Goal: Task Accomplishment & Management: Use online tool/utility

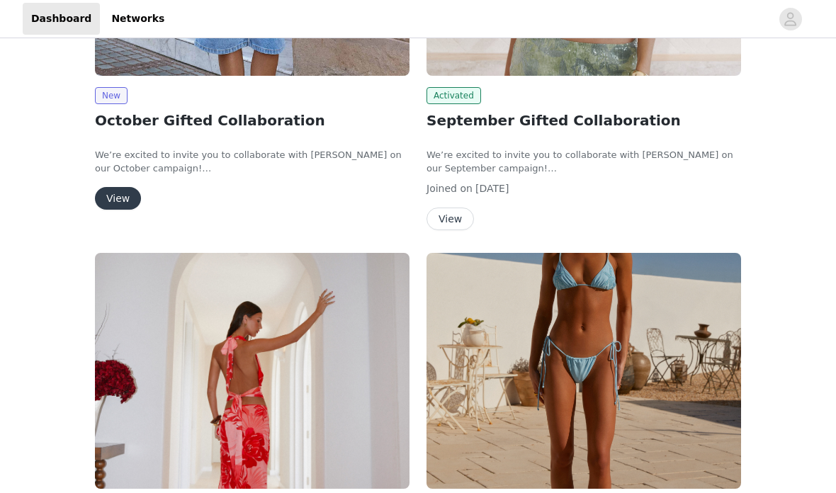
scroll to position [230, 0]
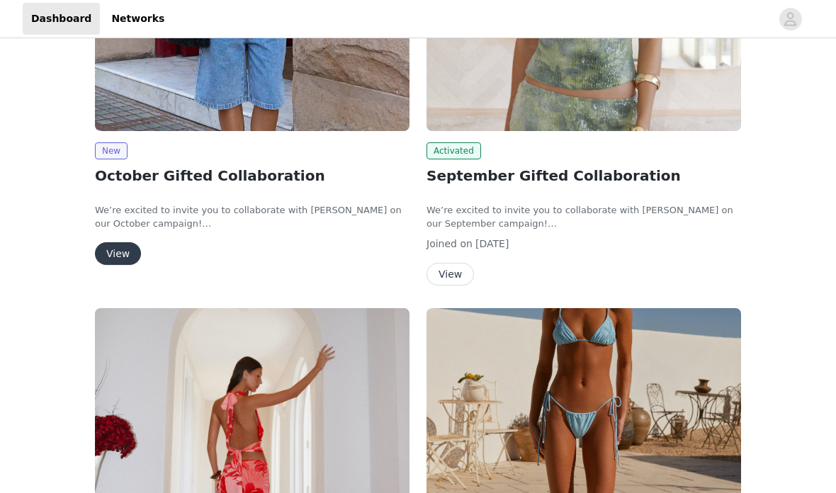
click at [470, 274] on button "View" at bounding box center [449, 275] width 47 height 23
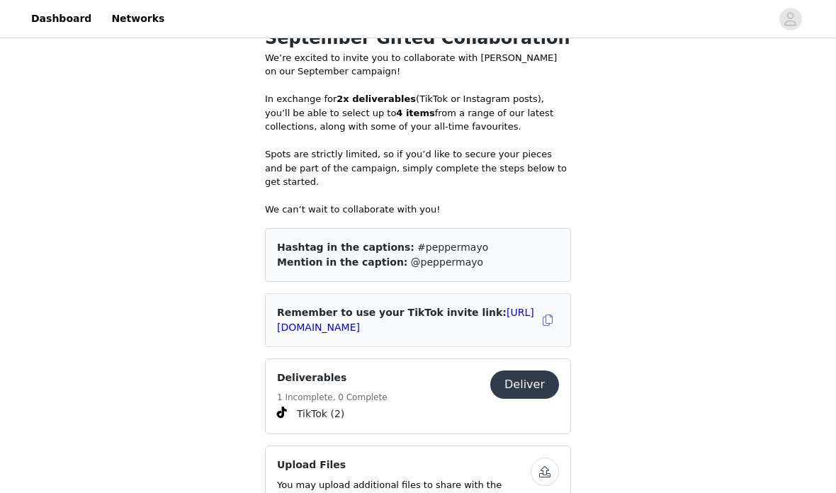
scroll to position [609, 0]
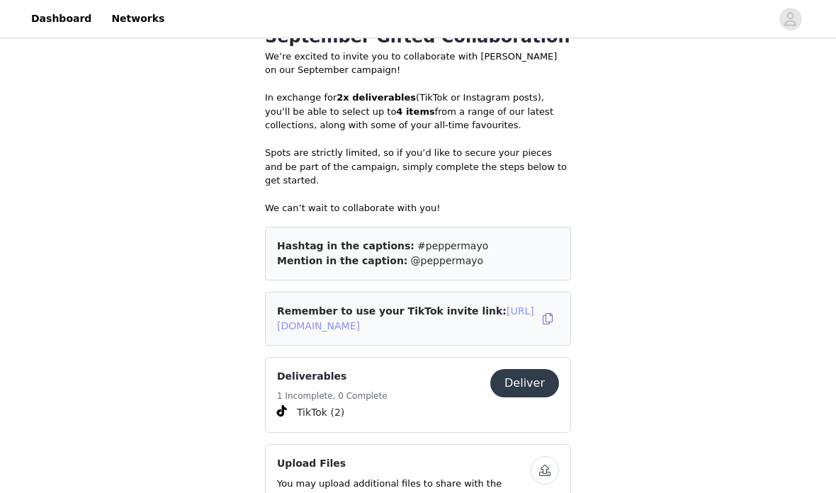
click at [488, 321] on link "[URL][DOMAIN_NAME]" at bounding box center [405, 319] width 257 height 26
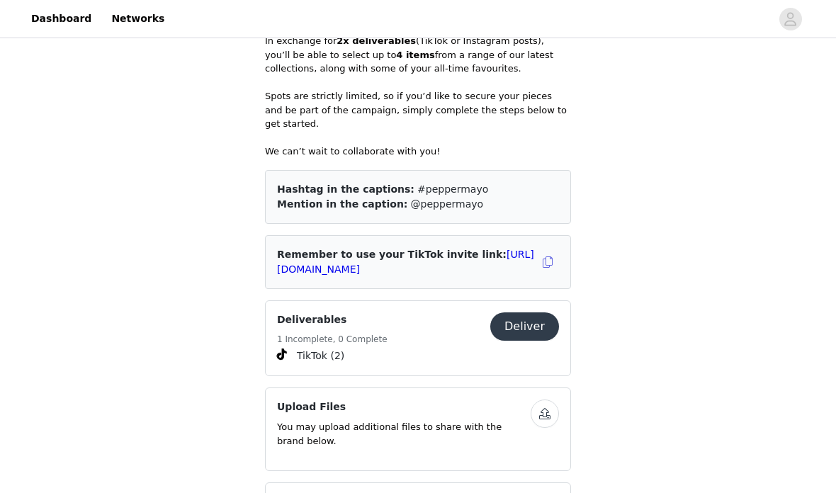
click at [516, 256] on div "Remember to use your TikTok invite link: [URL][DOMAIN_NAME]" at bounding box center [406, 262] width 259 height 30
click at [497, 268] on link "[URL][DOMAIN_NAME]" at bounding box center [405, 262] width 257 height 26
click at [451, 259] on link "[URL][DOMAIN_NAME]" at bounding box center [405, 262] width 257 height 26
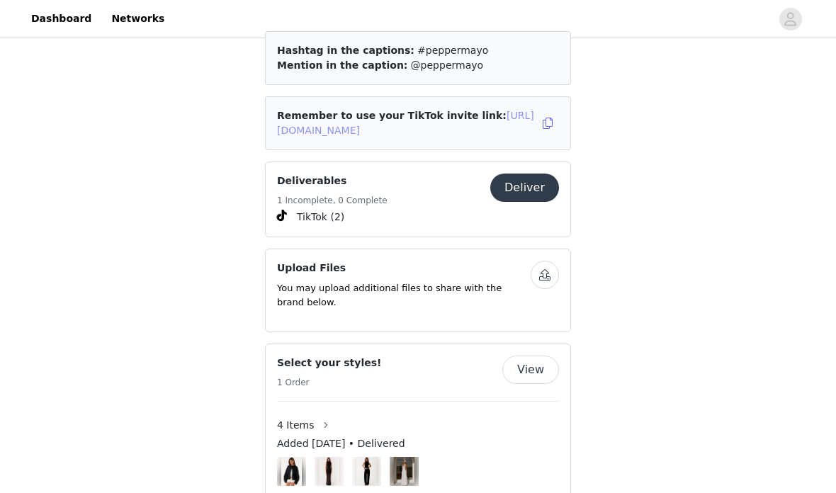
scroll to position [728, 0]
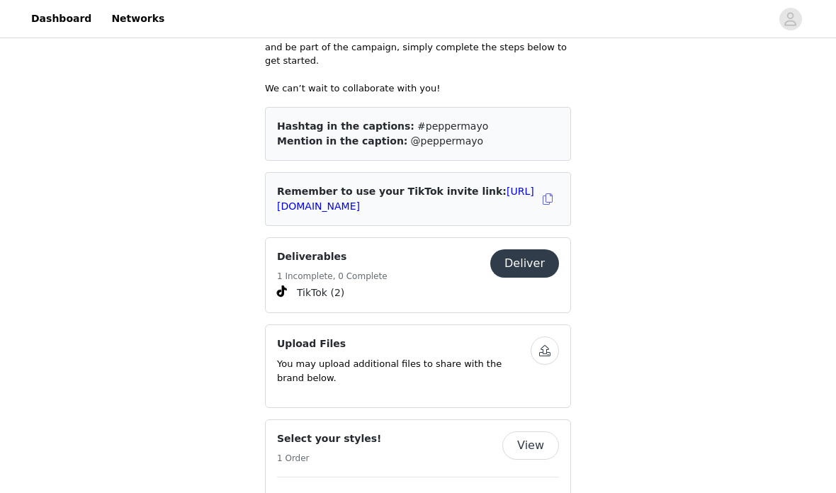
click at [545, 262] on button "Deliver" at bounding box center [524, 264] width 69 height 28
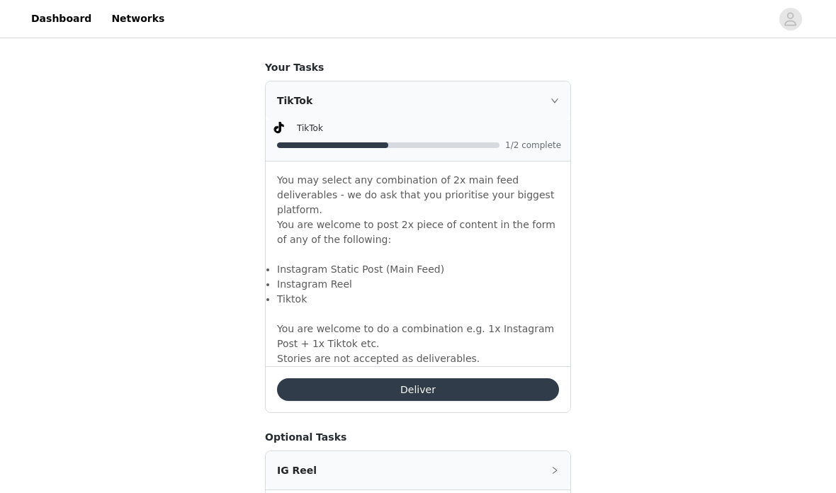
scroll to position [895, 0]
click at [467, 402] on button "Deliver" at bounding box center [418, 390] width 282 height 23
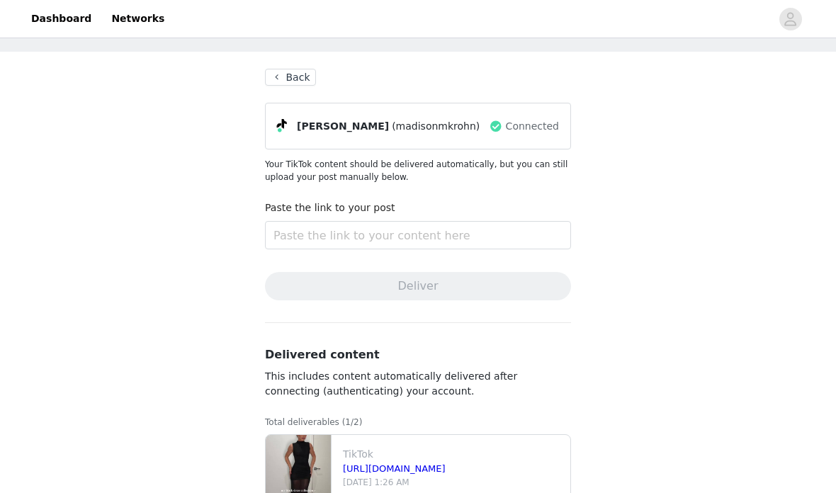
scroll to position [40, 0]
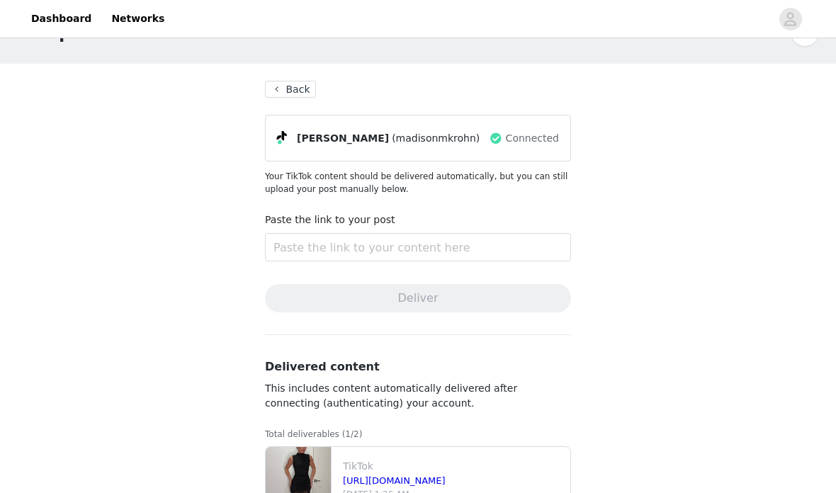
click at [313, 81] on button "Back" at bounding box center [290, 89] width 51 height 17
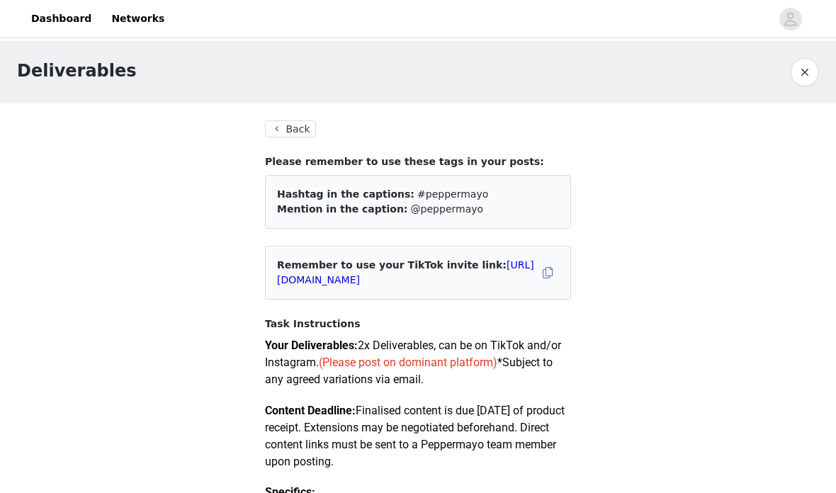
click at [293, 123] on button "Back" at bounding box center [290, 128] width 51 height 17
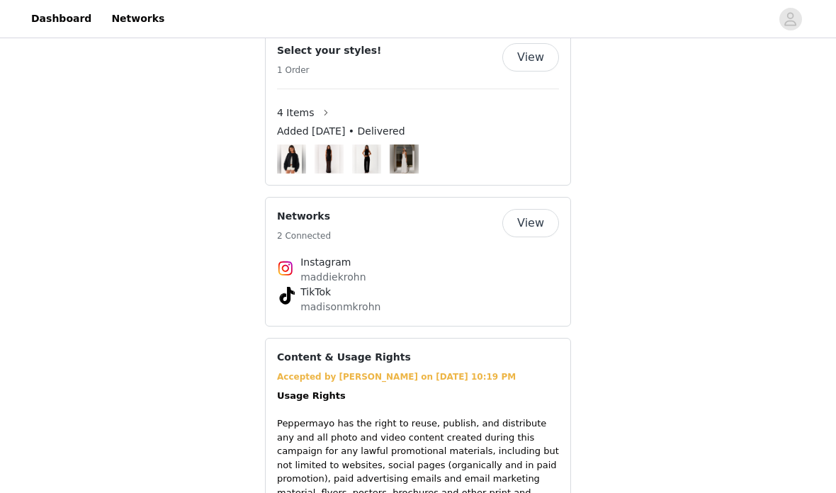
scroll to position [1065, 0]
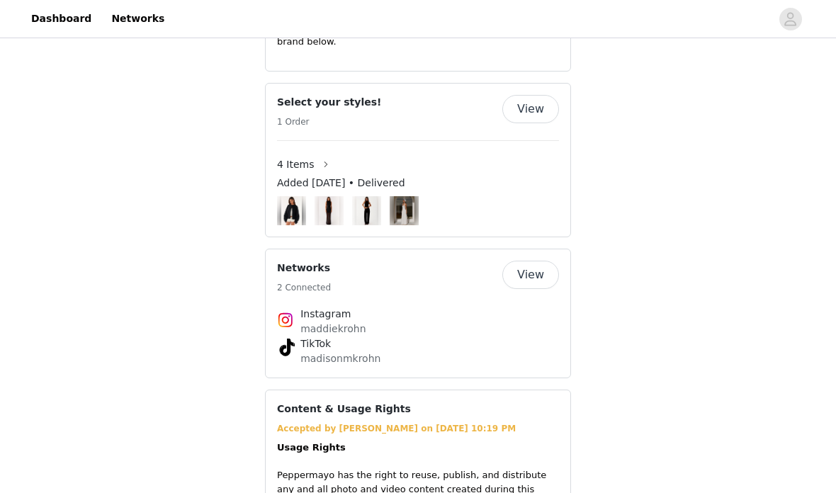
click at [505, 166] on div "4 Items" at bounding box center [418, 164] width 282 height 23
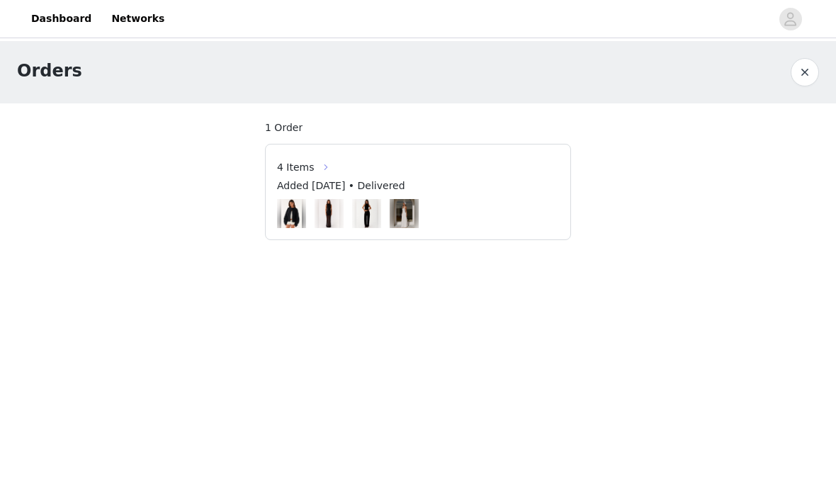
click at [315, 168] on button "button" at bounding box center [326, 167] width 23 height 23
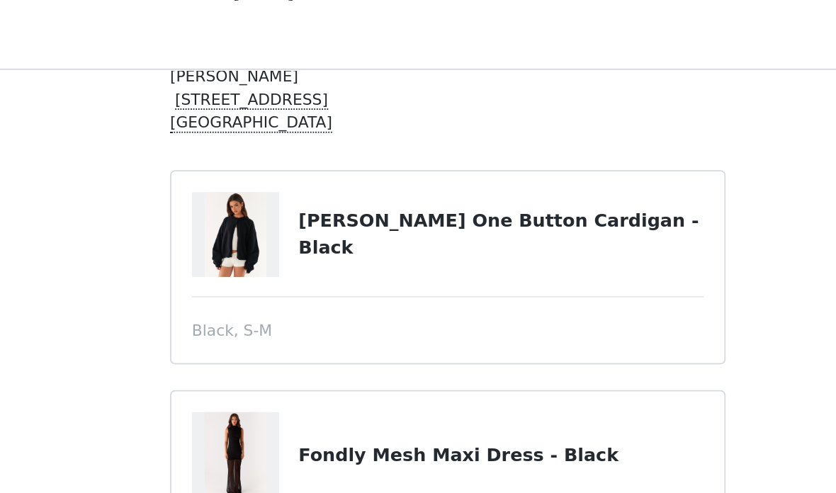
scroll to position [115, 0]
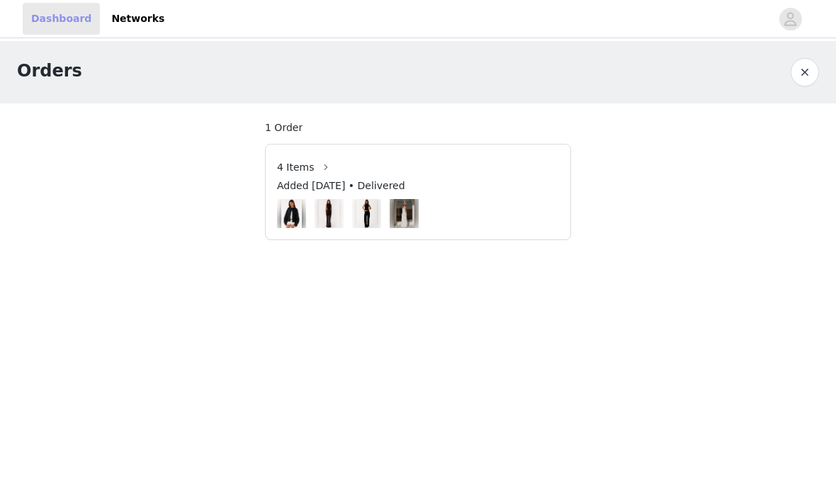
click at [77, 12] on link "Dashboard" at bounding box center [61, 19] width 77 height 32
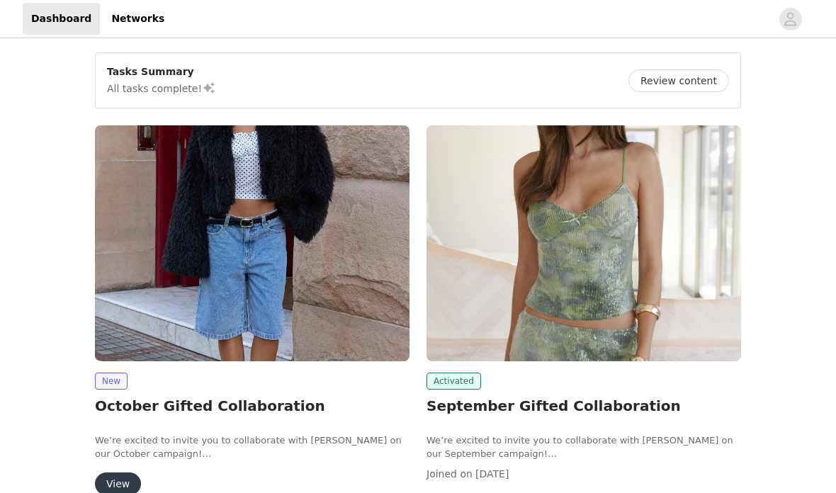
scroll to position [90, 0]
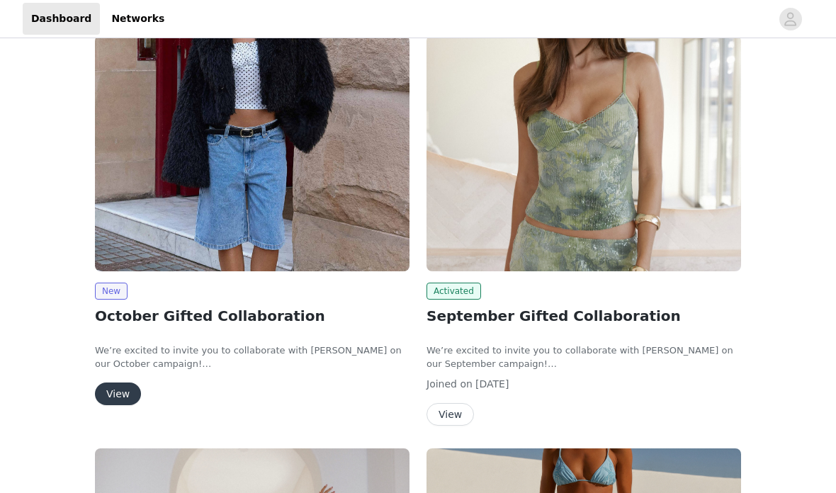
click at [459, 422] on button "View" at bounding box center [449, 414] width 47 height 23
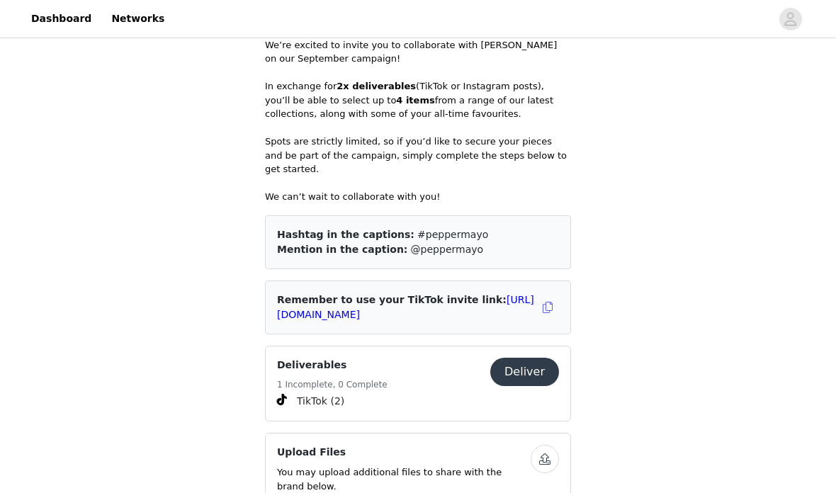
scroll to position [621, 0]
click at [535, 375] on button "Deliver" at bounding box center [524, 372] width 69 height 28
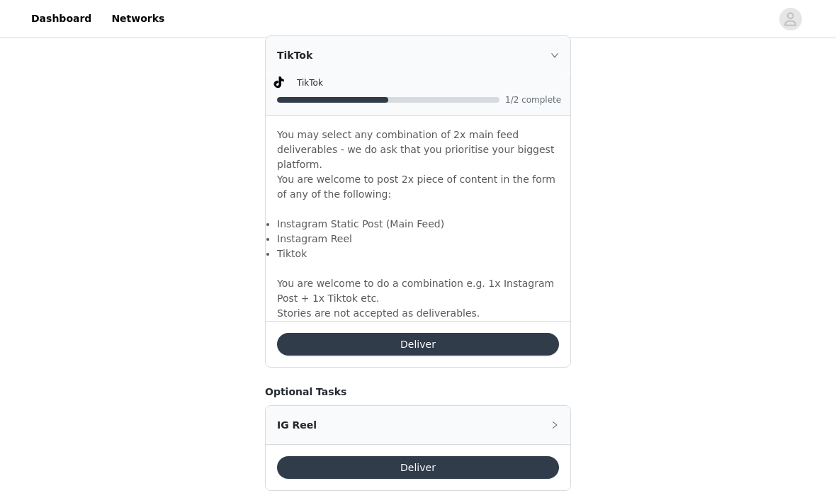
scroll to position [987, 0]
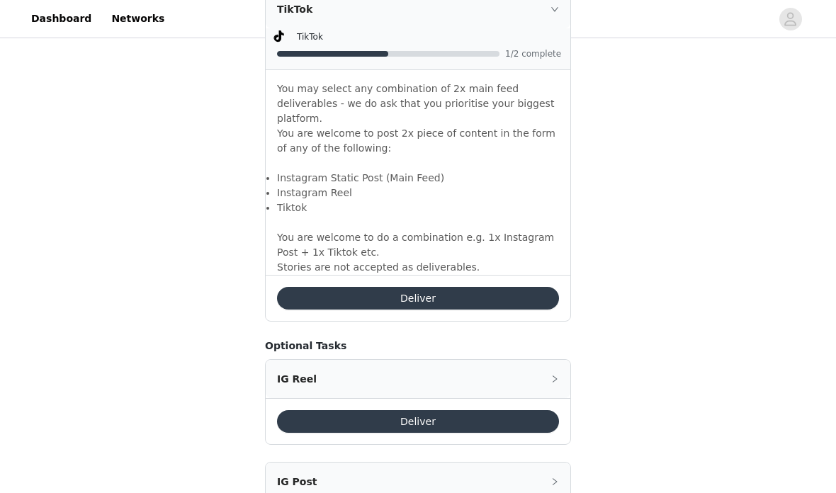
click at [515, 310] on button "Deliver" at bounding box center [418, 298] width 282 height 23
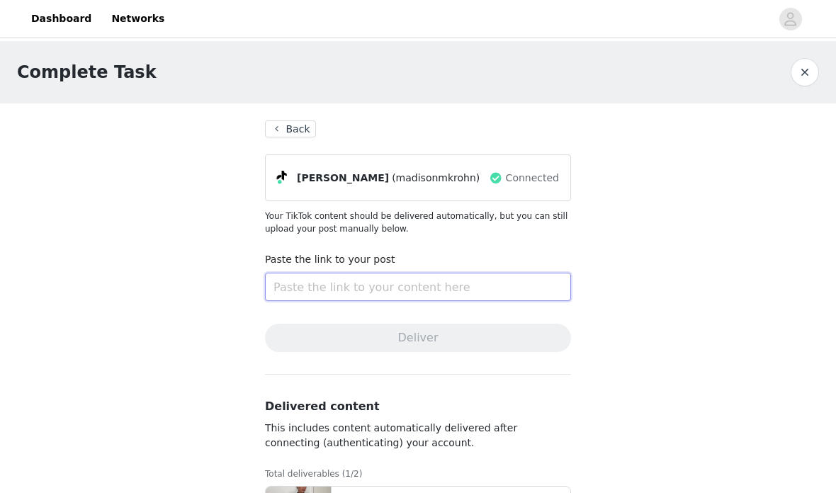
click at [414, 286] on input "text" at bounding box center [418, 287] width 306 height 28
paste input "https://www.tiktok.com/@madisonmkrohn/video/7555979432108838199?_t=ZT-90AU6kM6j…"
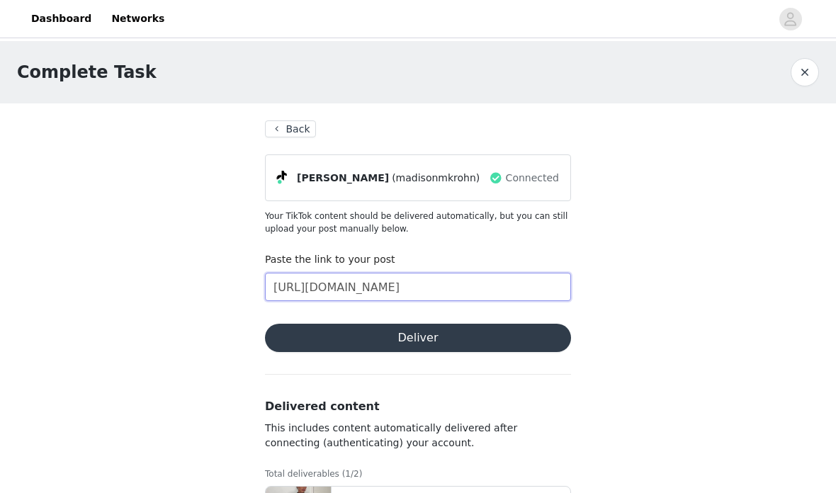
type input "https://www.tiktok.com/@madisonmkrohn/video/7555979432108838199?_t=ZT-90AU6kM6j…"
click at [499, 337] on button "Deliver" at bounding box center [418, 338] width 306 height 28
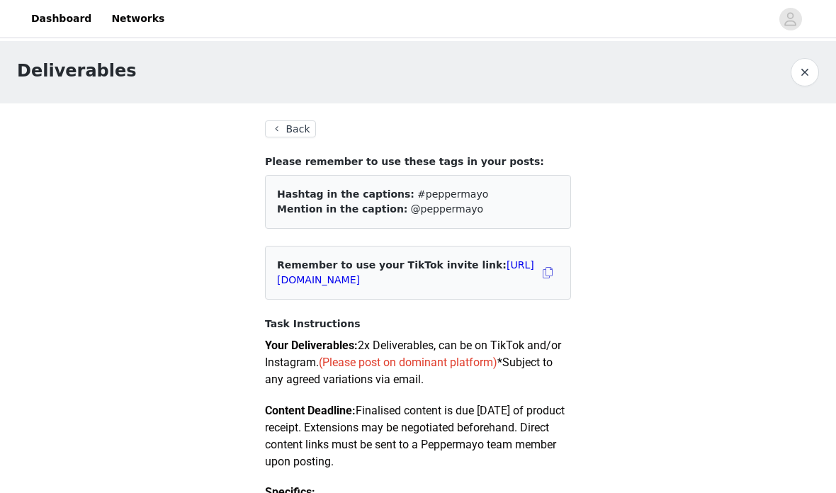
click at [290, 128] on button "Back" at bounding box center [290, 128] width 51 height 17
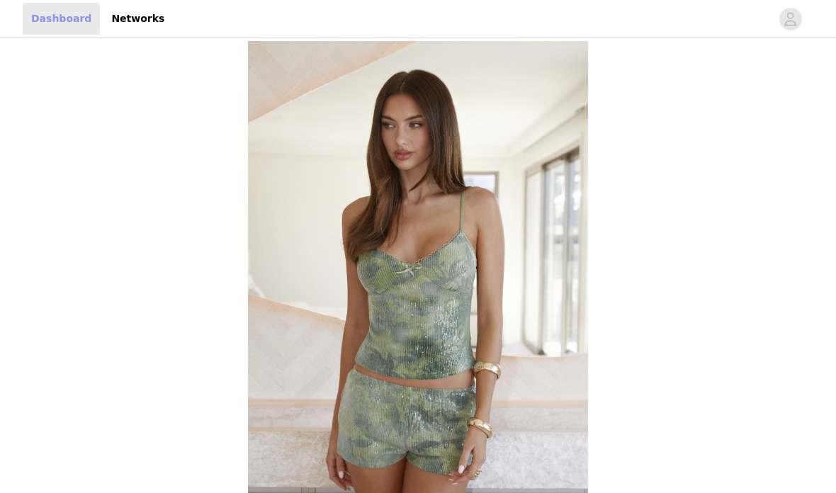
click at [63, 23] on link "Dashboard" at bounding box center [61, 19] width 77 height 32
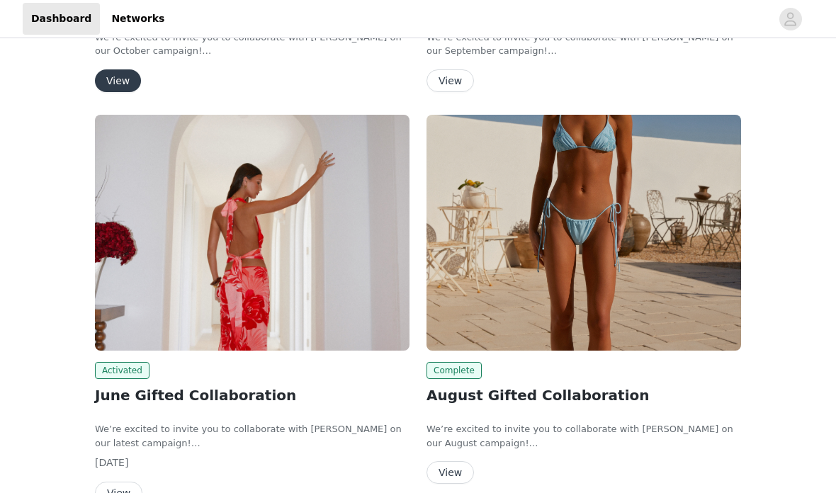
scroll to position [445, 0]
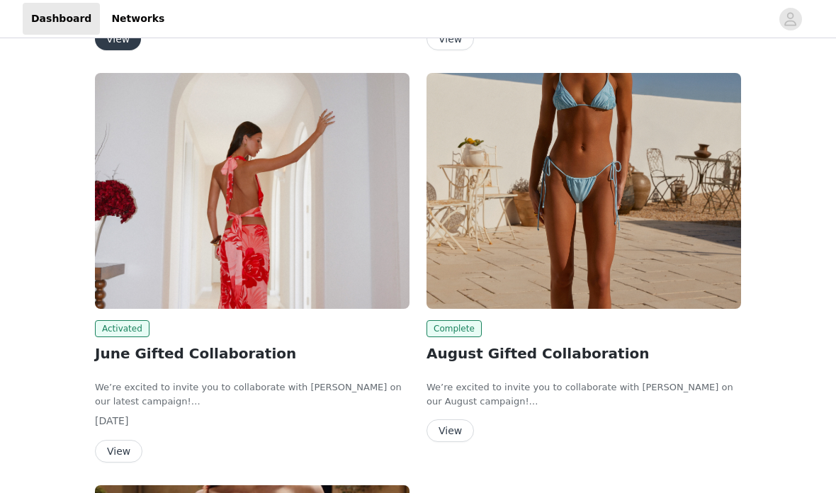
click at [113, 448] on button "View" at bounding box center [118, 451] width 47 height 23
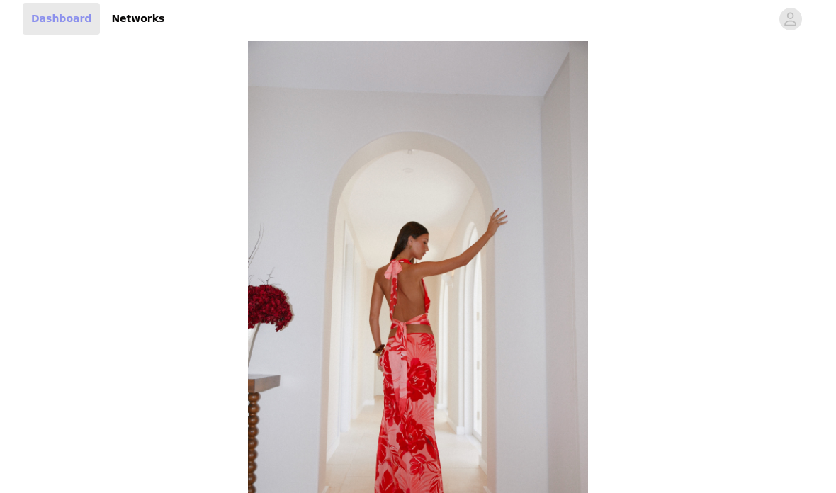
click at [44, 18] on link "Dashboard" at bounding box center [61, 19] width 77 height 32
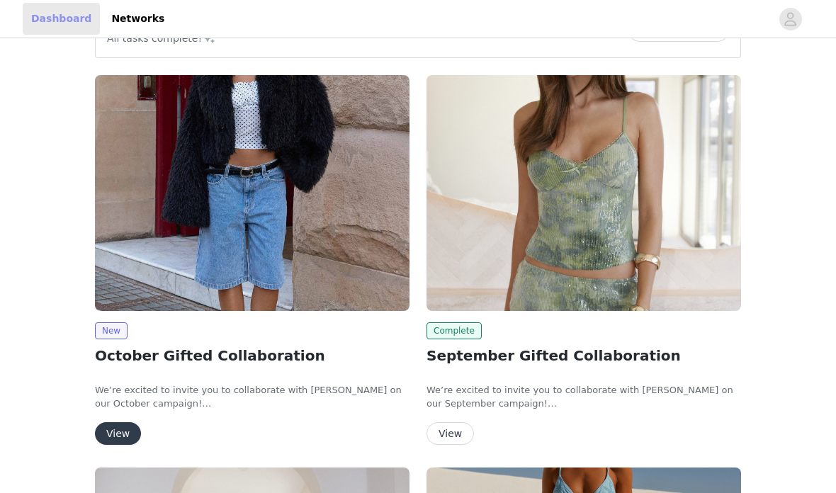
scroll to position [56, 0]
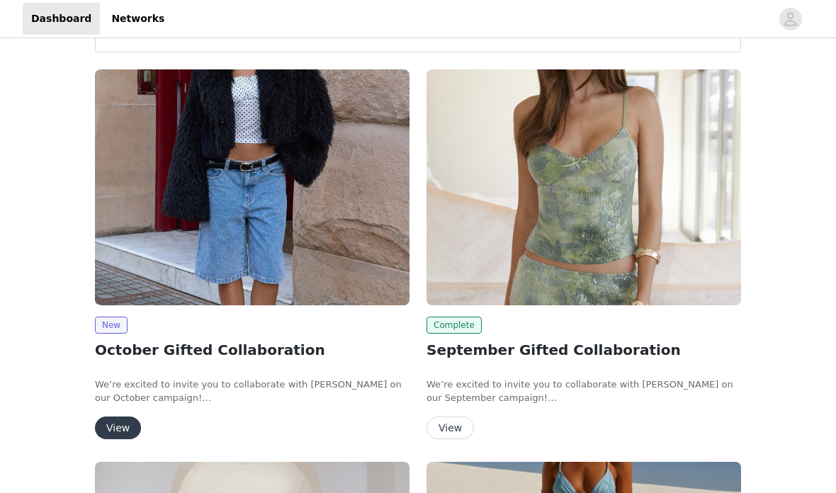
click at [118, 439] on button "View" at bounding box center [118, 428] width 46 height 23
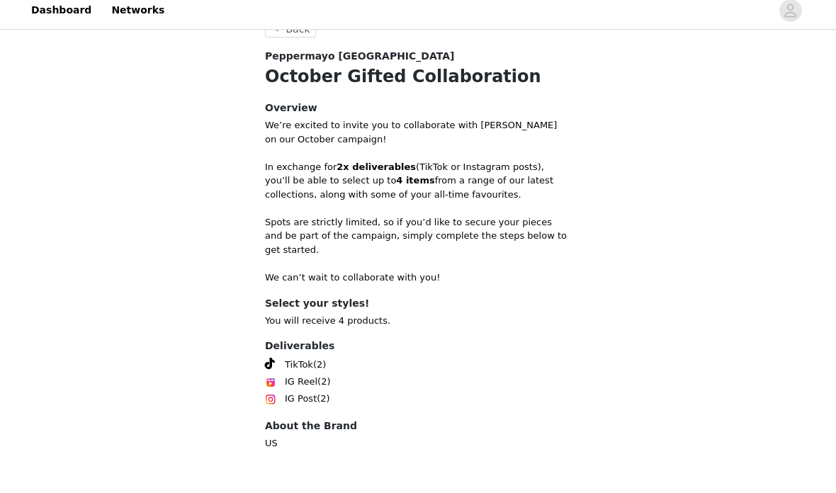
scroll to position [548, 0]
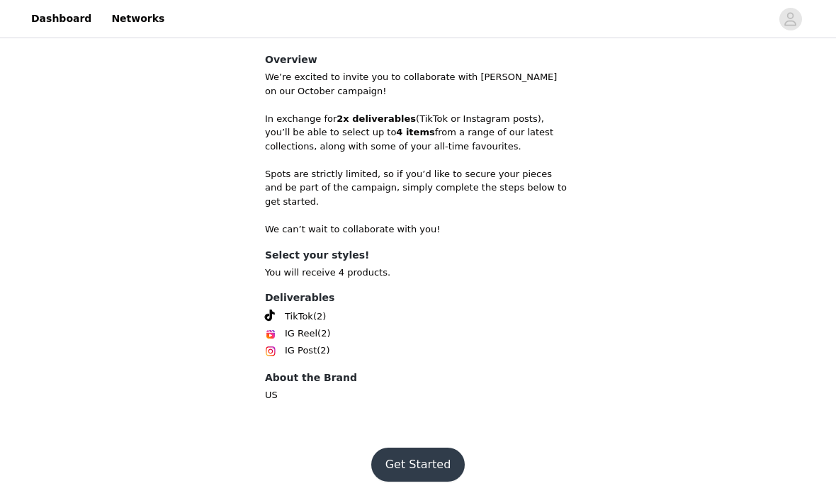
click at [438, 448] on button "Get Started" at bounding box center [418, 465] width 94 height 34
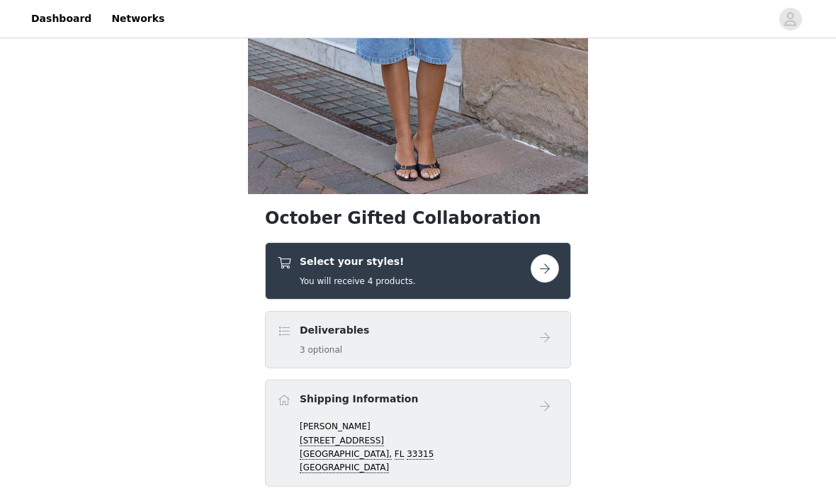
scroll to position [289, 0]
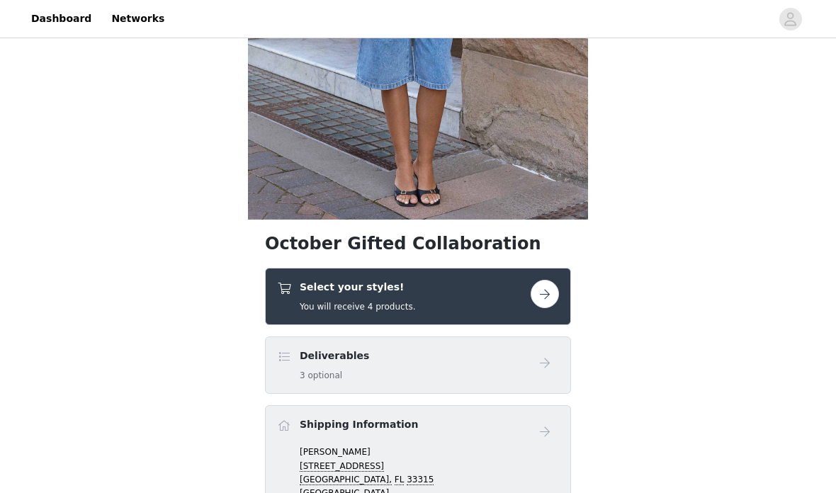
click at [539, 284] on button "button" at bounding box center [545, 295] width 28 height 28
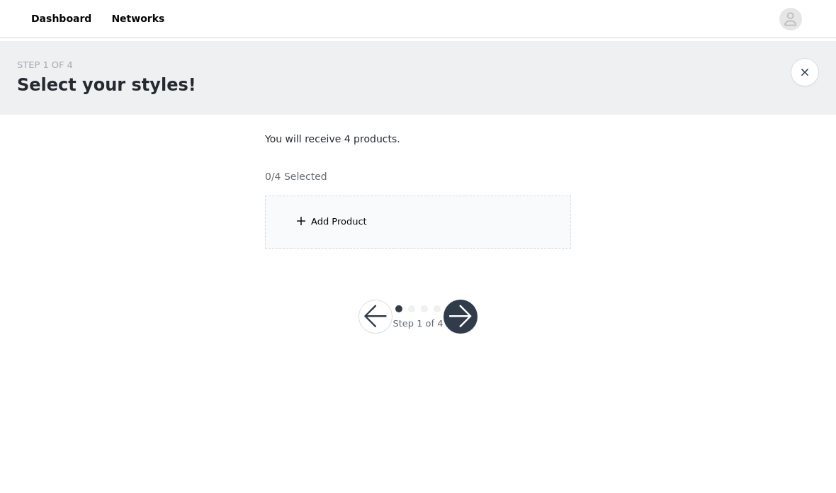
click at [526, 217] on div "Add Product" at bounding box center [418, 222] width 306 height 53
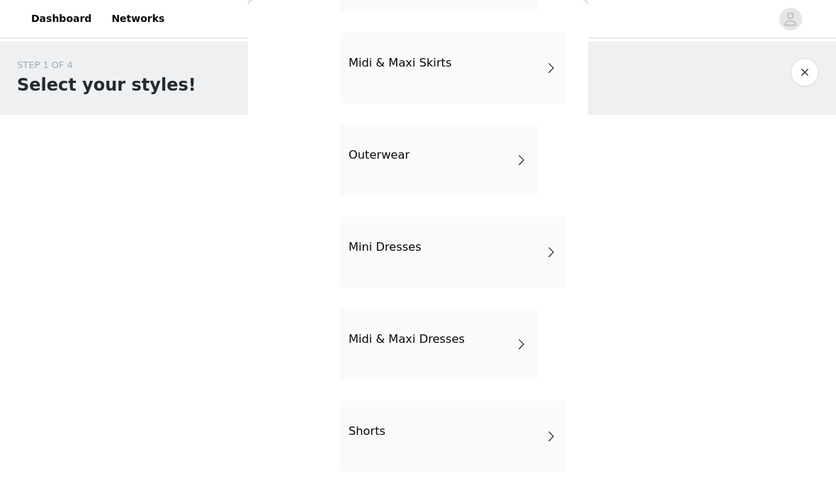
scroll to position [315, 0]
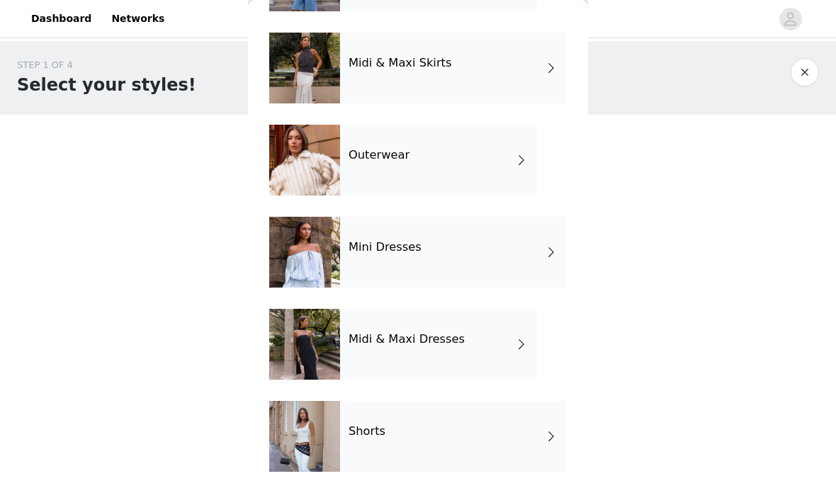
click at [441, 437] on div "Shorts" at bounding box center [453, 436] width 227 height 71
click at [449, 438] on div "Back Tops Mini Skirts Pants & Jeans Midi & Maxi Skirts Outerwear Mini Dresses M…" at bounding box center [418, 246] width 340 height 493
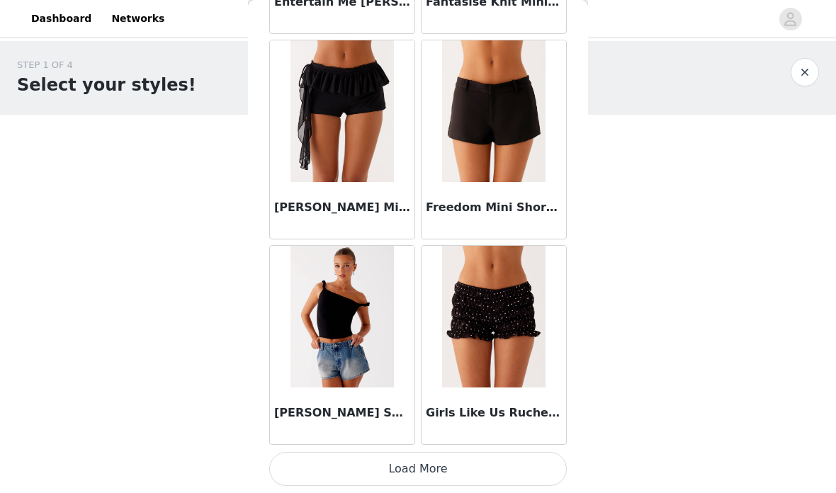
scroll to position [1675, 0]
click at [507, 467] on button "Load More" at bounding box center [418, 469] width 298 height 34
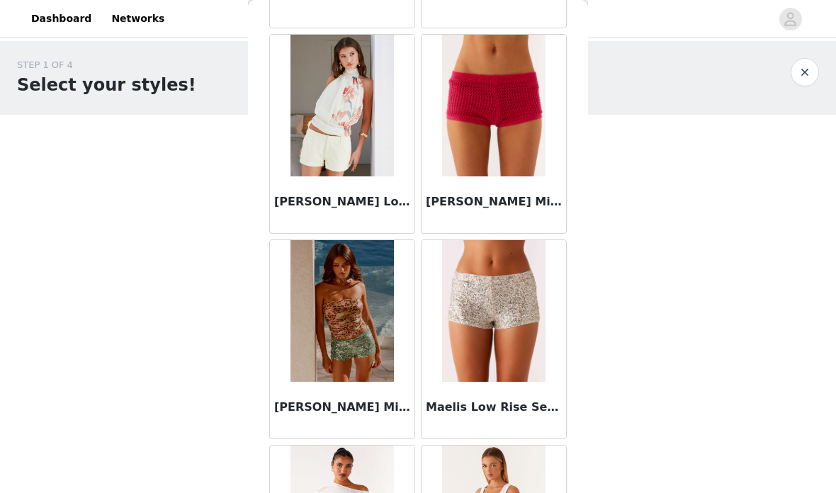
scroll to position [2524, 0]
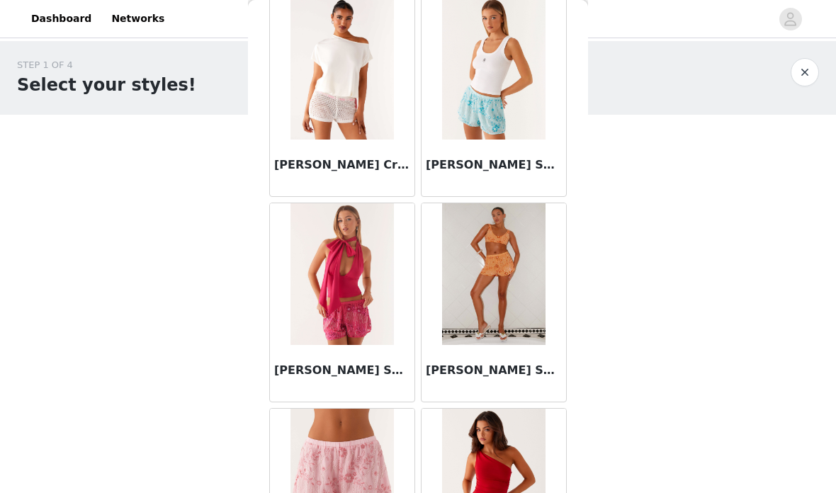
click at [598, 255] on div "STEP 1 OF 4 Select your styles! You will receive 4 products. 0/4 Selected Add P…" at bounding box center [418, 153] width 836 height 225
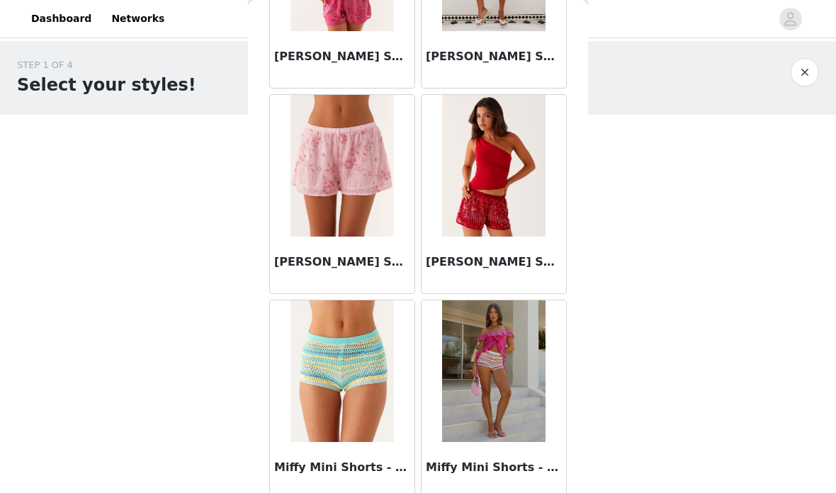
click at [835, 285] on div "STEP 1 OF 4 Select your styles! You will receive 4 products. 0/4 Selected Add P…" at bounding box center [418, 204] width 836 height 327
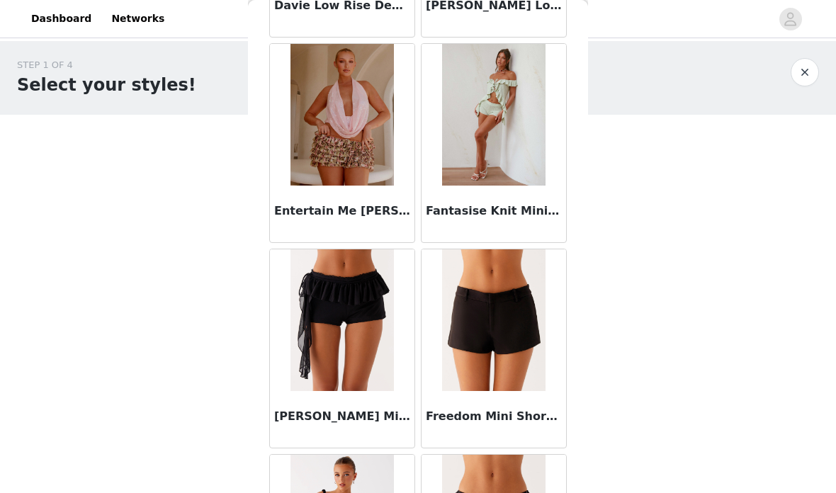
scroll to position [1463, 0]
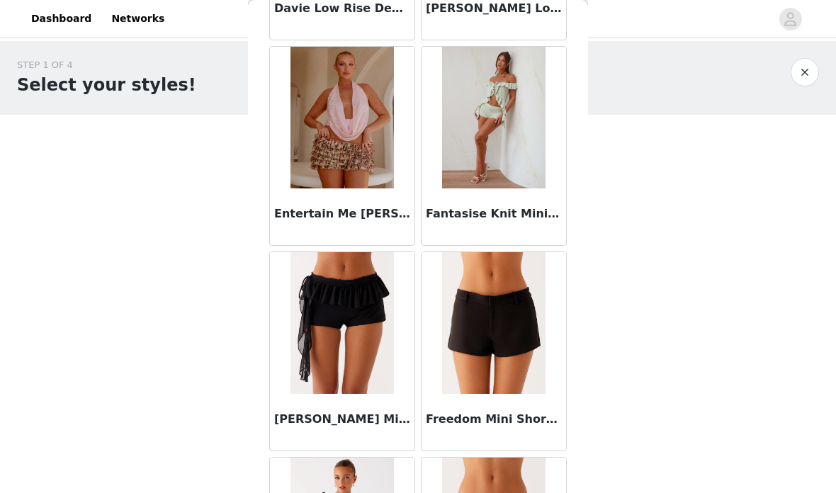
click at [531, 300] on img at bounding box center [493, 323] width 103 height 142
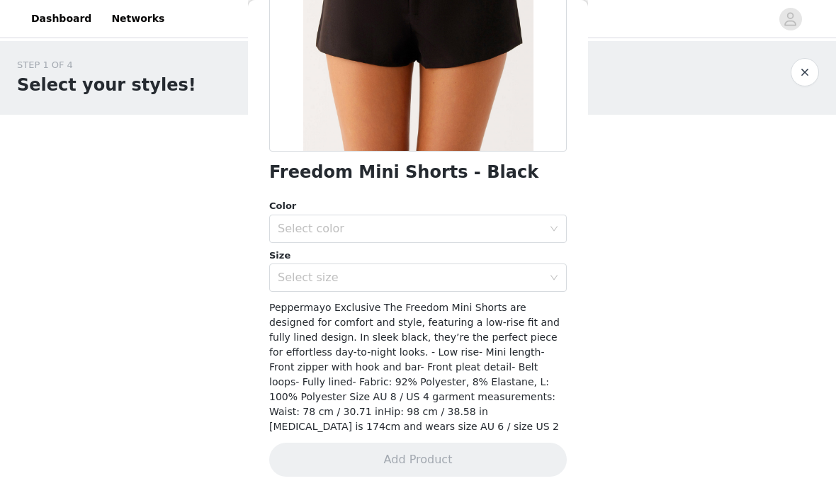
scroll to position [237, 0]
click at [547, 220] on div "Select color" at bounding box center [413, 229] width 271 height 27
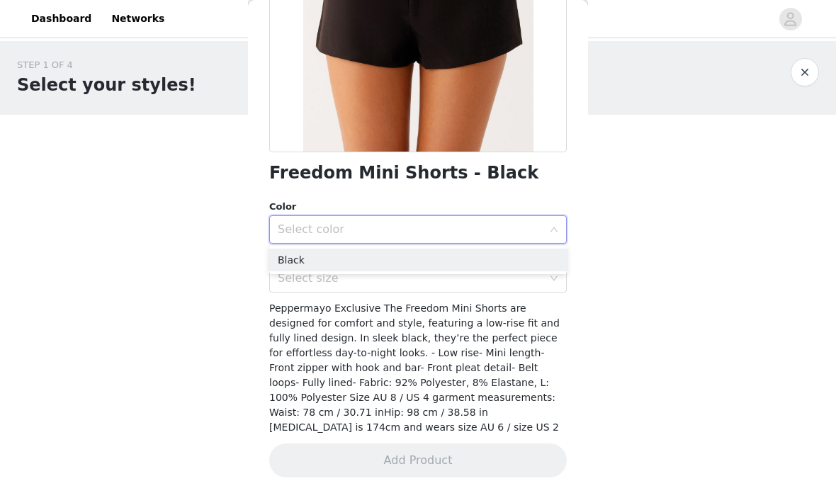
click at [554, 218] on div "Select color" at bounding box center [418, 229] width 298 height 28
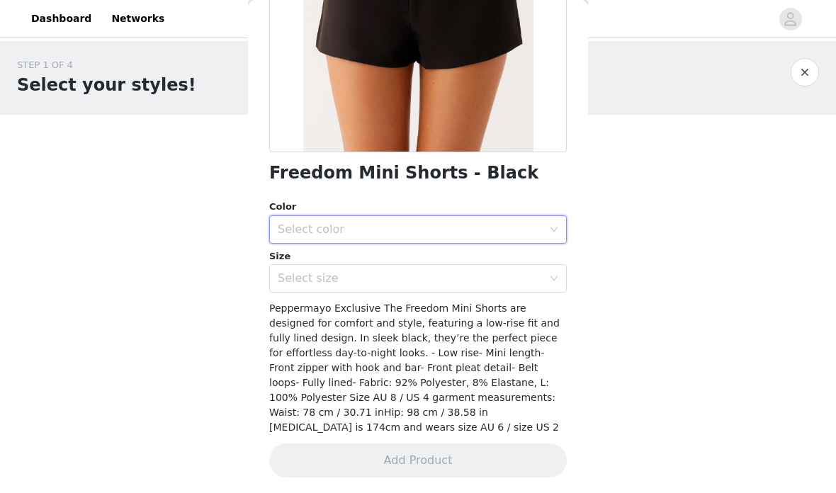
click at [551, 225] on icon "icon: down" at bounding box center [554, 229] width 9 height 9
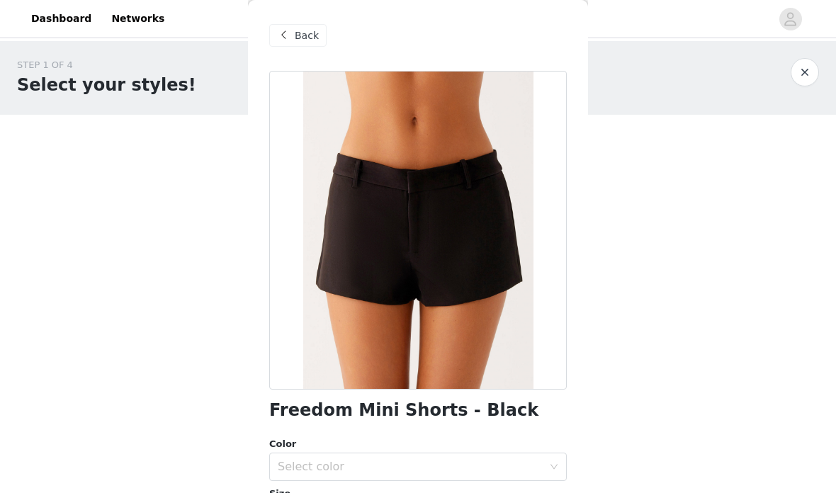
scroll to position [0, 0]
click at [298, 40] on span "Back" at bounding box center [307, 35] width 24 height 15
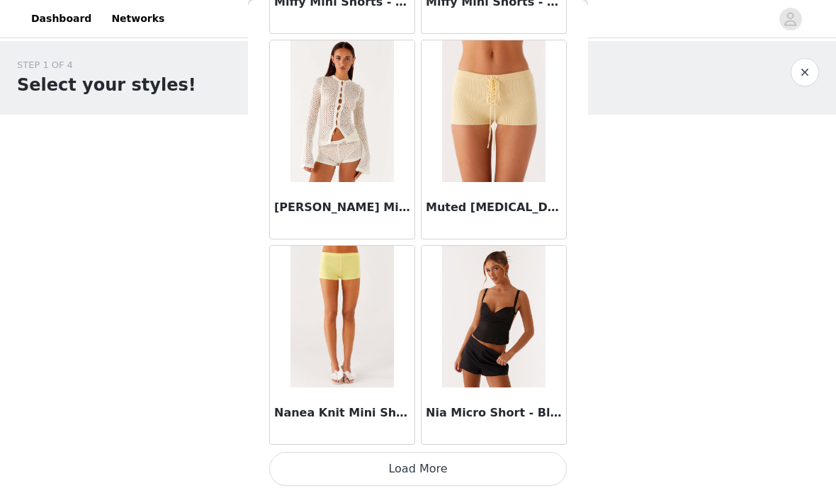
click at [505, 462] on button "Load More" at bounding box center [418, 469] width 298 height 34
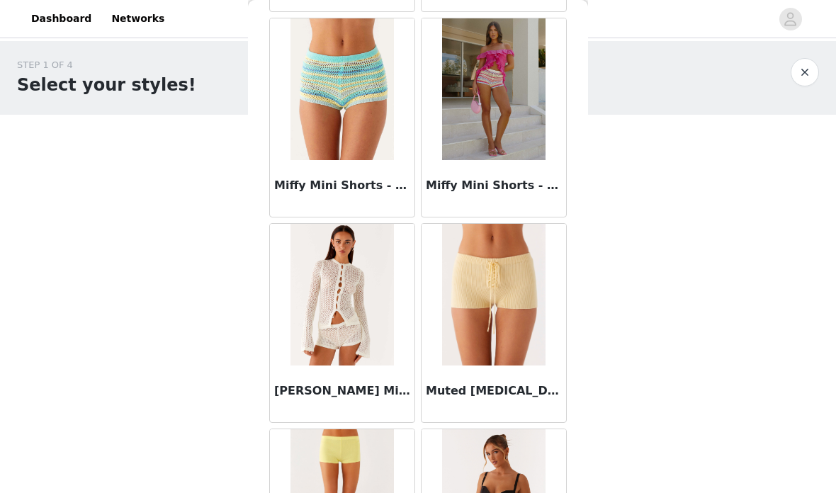
scroll to position [3372, 0]
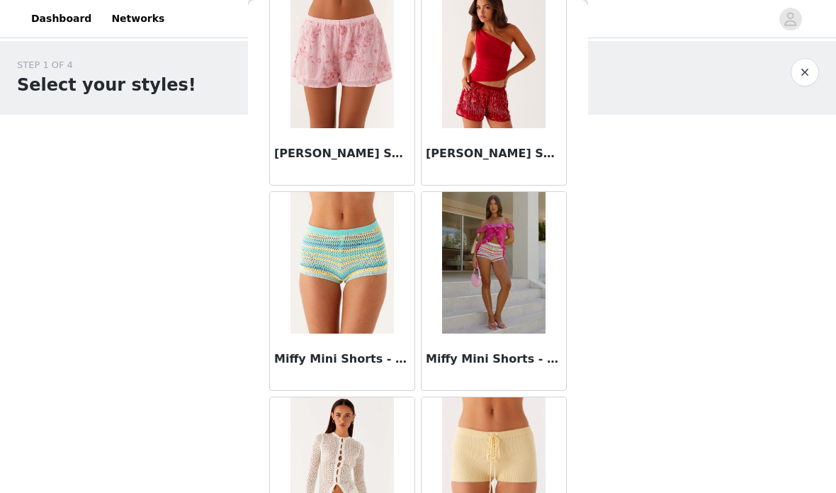
click at [805, 67] on button "button" at bounding box center [805, 72] width 28 height 28
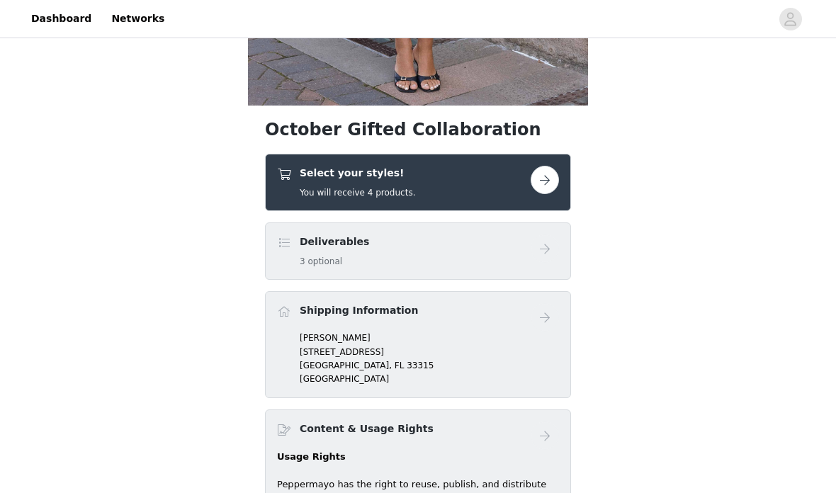
scroll to position [404, 0]
click at [547, 188] on button "button" at bounding box center [545, 180] width 28 height 28
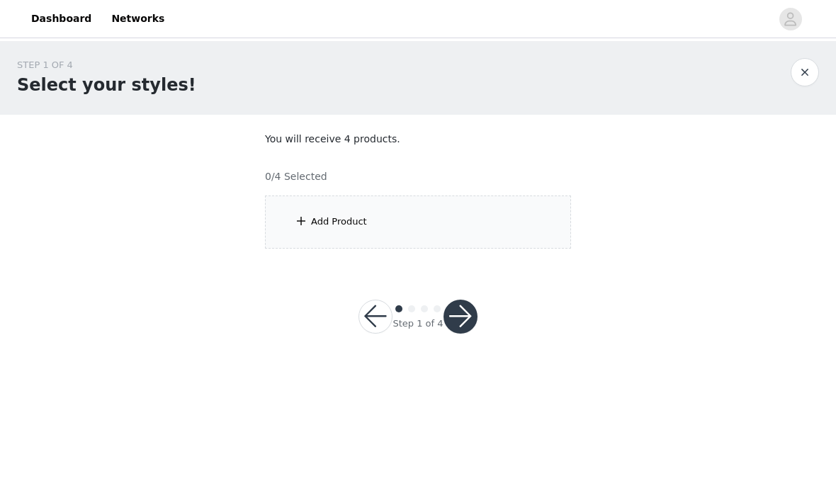
click at [504, 212] on div "Add Product" at bounding box center [418, 222] width 306 height 53
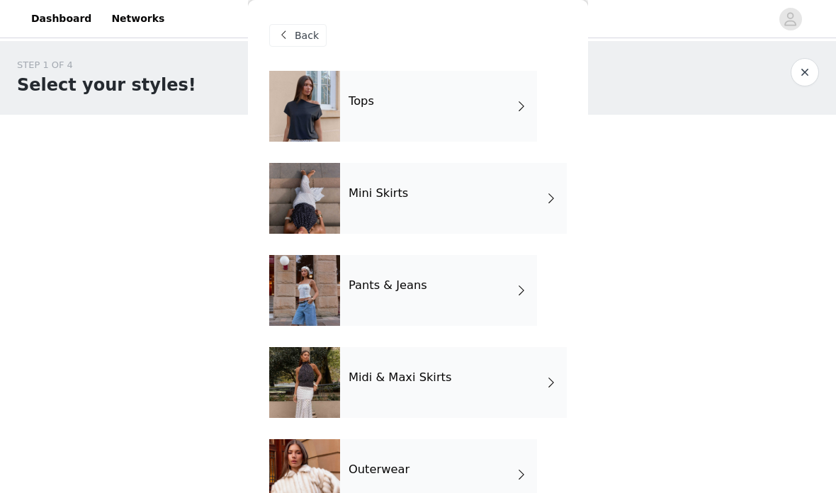
click at [511, 288] on div "Pants & Jeans" at bounding box center [438, 290] width 197 height 71
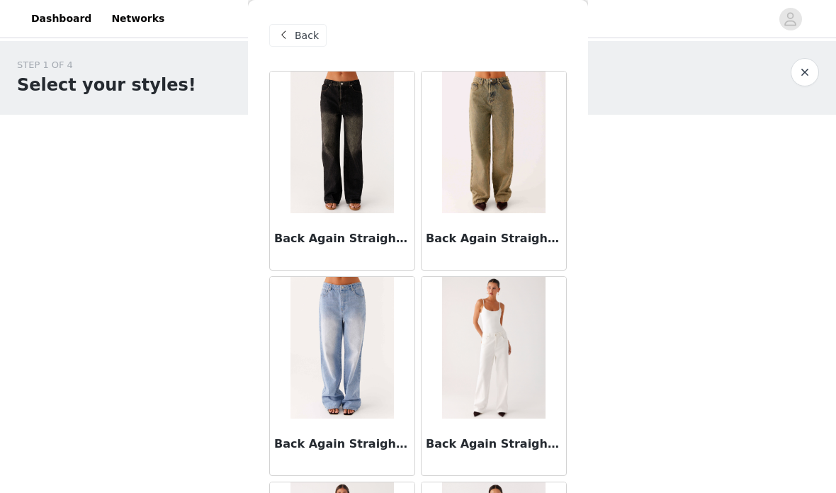
click at [801, 71] on button "button" at bounding box center [805, 72] width 28 height 28
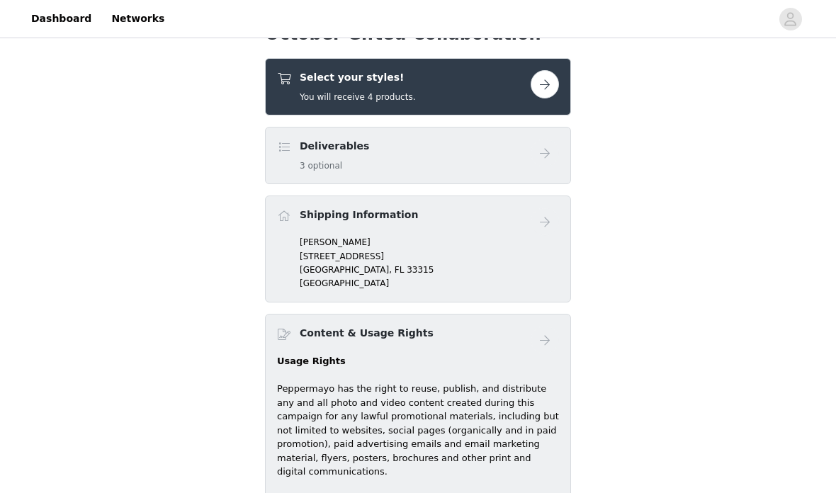
scroll to position [499, 0]
click at [550, 94] on button "button" at bounding box center [545, 84] width 28 height 28
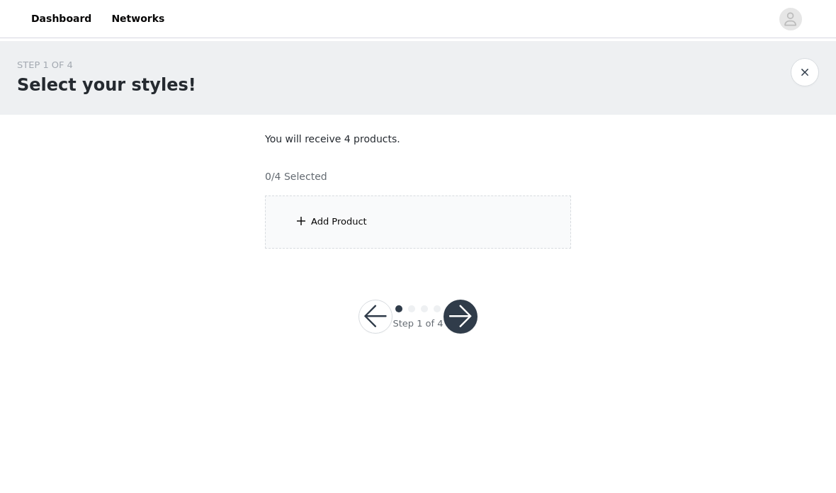
click at [510, 222] on div "Add Product" at bounding box center [418, 222] width 306 height 53
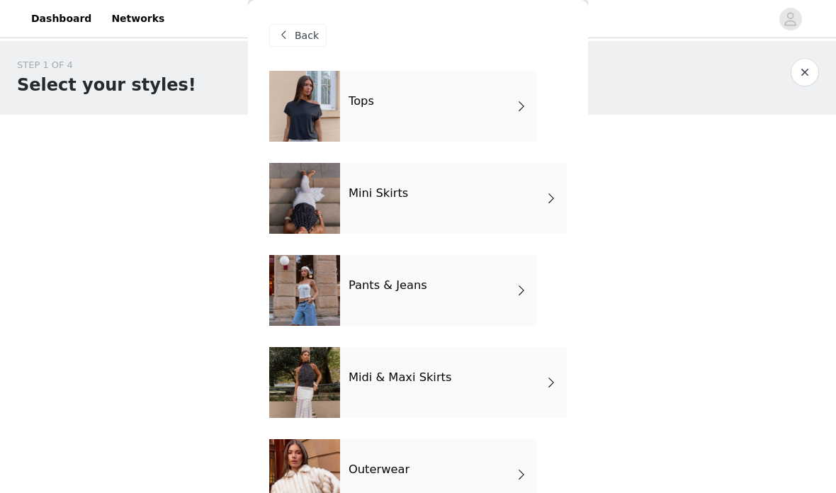
click at [536, 113] on div "Tops" at bounding box center [438, 106] width 197 height 71
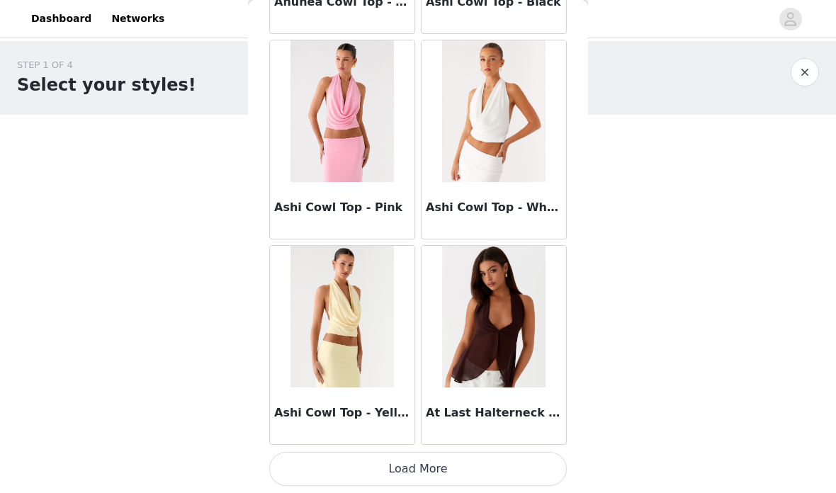
click at [483, 460] on button "Load More" at bounding box center [418, 469] width 298 height 34
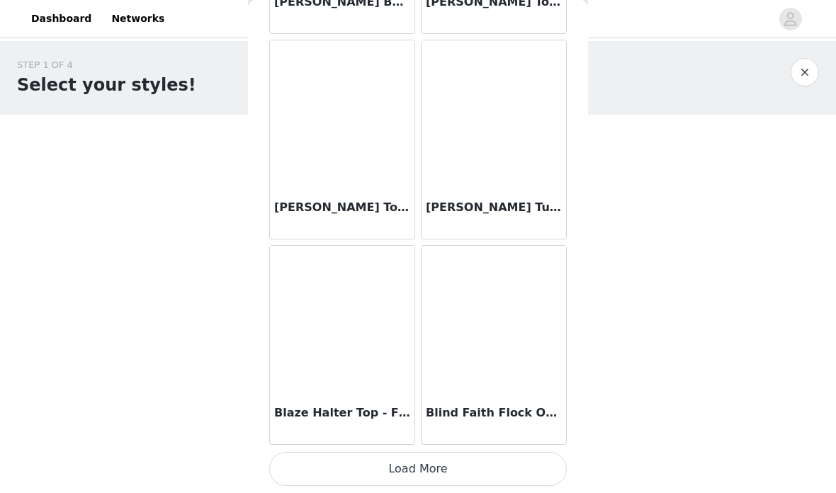
scroll to position [3729, 0]
